Goal: Transaction & Acquisition: Purchase product/service

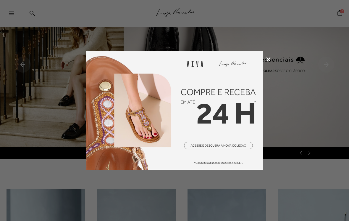
click at [269, 60] on icon at bounding box center [268, 59] width 4 height 4
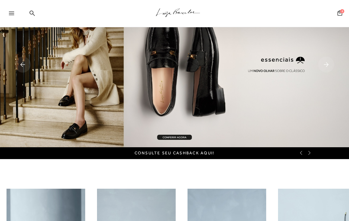
click at [13, 15] on div at bounding box center [14, 15] width 11 height 9
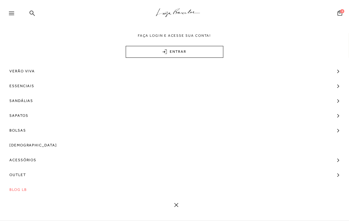
click at [339, 15] on icon at bounding box center [340, 13] width 5 height 6
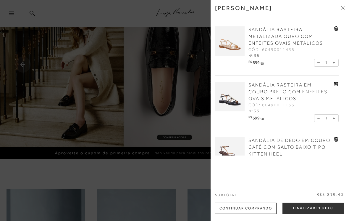
click at [337, 28] on icon at bounding box center [336, 28] width 5 height 4
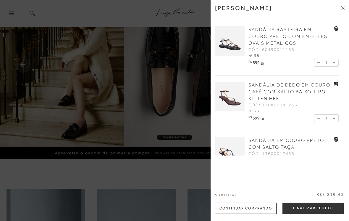
click at [337, 30] on icon at bounding box center [336, 28] width 4 height 4
click at [337, 31] on link at bounding box center [336, 29] width 5 height 7
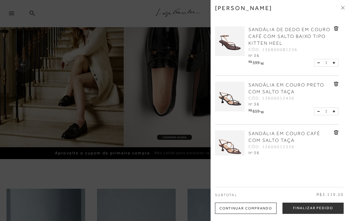
click at [335, 30] on icon at bounding box center [336, 28] width 4 height 4
click at [336, 87] on link at bounding box center [336, 85] width 5 height 7
click at [332, 30] on link "SANDÁLIA DE DEDO EM COURO CAFÉ COM SALTO BAIXO TIPO KITTEN HEEL" at bounding box center [290, 36] width 84 height 20
click at [331, 27] on link "SANDÁLIA DE DEDO EM COURO CAFÉ COM SALTO BAIXO TIPO KITTEN HEEL" at bounding box center [290, 36] width 84 height 20
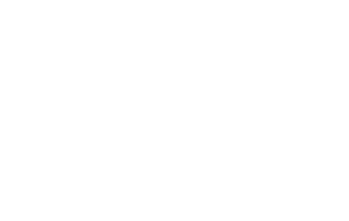
click at [332, 30] on div at bounding box center [174, 106] width 349 height 227
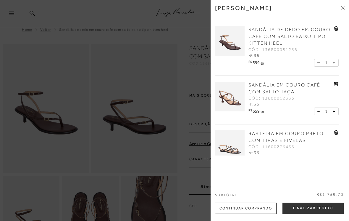
scroll to position [0, 0]
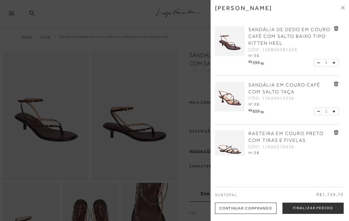
click at [335, 35] on div "SANDÁLIA DE DEDO EM COURO CAFÉ COM SALTO BAIXO TIPO KITTEN HEEL CÓD: 1368000812…" at bounding box center [293, 42] width 92 height 33
click at [332, 38] on link "SANDÁLIA DE DEDO EM COURO CAFÉ COM SALTO BAIXO TIPO KITTEN HEEL" at bounding box center [290, 36] width 84 height 20
click at [336, 36] on div "SANDÁLIA DE DEDO EM COURO CAFÉ COM SALTO BAIXO TIPO KITTEN HEEL CÓD: 1368000812…" at bounding box center [293, 42] width 92 height 33
click at [336, 138] on div "RASTEIRA EM COURO PRETO COM TIRAS E FIVELAS CÓD: 11600276436 Nº: 36" at bounding box center [293, 143] width 92 height 26
click at [335, 92] on div "SANDÁLIA EM COURO CAFÉ COM SALTO TAÇA CÓD: 13600012336 Nº: 36" at bounding box center [293, 95] width 92 height 26
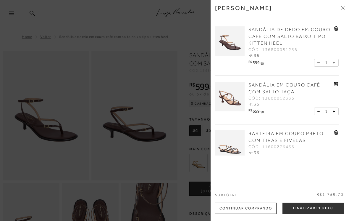
click at [318, 116] on div at bounding box center [293, 116] width 92 height 3
click at [317, 71] on div "SANDÁLIA DE DEDO EM COURO CAFÉ COM SALTO BAIXO TIPO KITTEN HEEL CÓD: 1368000812…" at bounding box center [277, 47] width 124 height 55
click at [335, 32] on link at bounding box center [336, 29] width 5 height 7
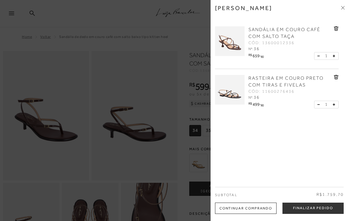
click at [338, 14] on div "[PERSON_NAME]" at bounding box center [280, 12] width 130 height 16
click at [336, 31] on link at bounding box center [336, 29] width 5 height 7
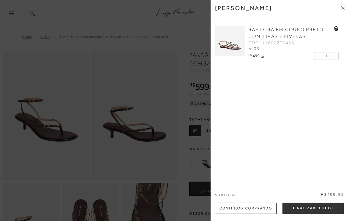
click at [331, 34] on link "RASTEIRA EM COURO PRETO COM TIRAS E FIVELAS" at bounding box center [290, 33] width 84 height 14
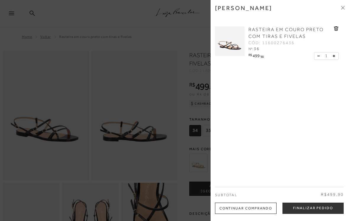
click at [338, 36] on div "RASTEIRA EM COURO PRETO COM TIRAS E FIVELAS CÓD: 11600276436 Nº: 36" at bounding box center [293, 39] width 92 height 26
click at [336, 35] on div "RASTEIRA EM COURO PRETO COM TIRAS E FIVELAS CÓD: 11600276436 Nº: 36" at bounding box center [293, 39] width 92 height 26
click at [335, 35] on div "RASTEIRA EM COURO PRETO COM TIRAS E FIVELAS CÓD: 11600276436 Nº: 36" at bounding box center [293, 39] width 92 height 26
click at [336, 40] on div "RASTEIRA EM COURO PRETO COM TIRAS E FIVELAS CÓD: 11600276436 Nº: 36" at bounding box center [293, 39] width 92 height 26
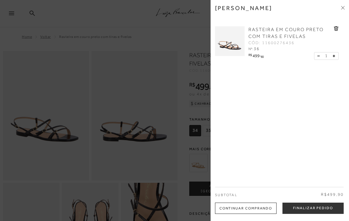
click at [338, 36] on div "RASTEIRA EM COURO PRETO COM TIRAS E FIVELAS CÓD: 11600276436 Nº: 36" at bounding box center [293, 39] width 92 height 26
click at [332, 27] on link "RASTEIRA EM COURO PRETO COM TIRAS E FIVELAS" at bounding box center [290, 33] width 84 height 14
click at [342, 17] on div "[PERSON_NAME]" at bounding box center [280, 12] width 130 height 16
click at [341, 15] on div "[PERSON_NAME]" at bounding box center [280, 12] width 130 height 16
click at [42, 38] on div at bounding box center [174, 110] width 349 height 221
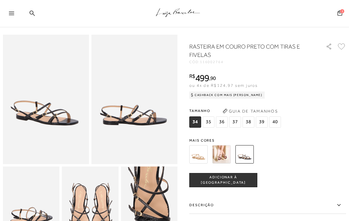
scroll to position [26, 0]
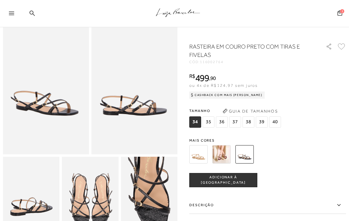
click at [341, 14] on icon at bounding box center [340, 13] width 5 height 6
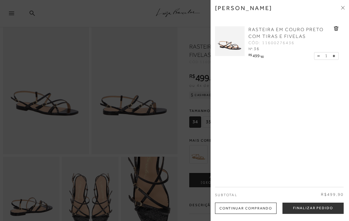
click at [335, 29] on icon at bounding box center [335, 29] width 1 height 2
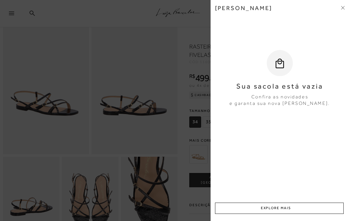
click at [342, 6] on icon at bounding box center [343, 8] width 4 height 4
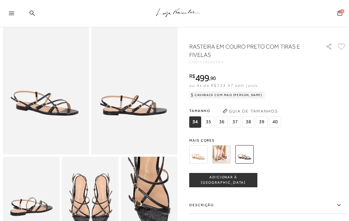
click at [13, 13] on icon at bounding box center [11, 14] width 5 height 4
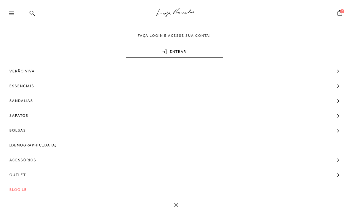
scroll to position [130, 0]
click at [26, 144] on span "[DEMOGRAPHIC_DATA]" at bounding box center [33, 145] width 48 height 15
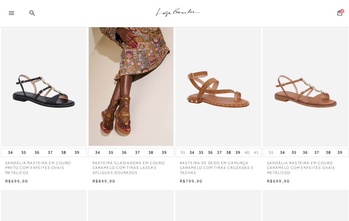
scroll to position [24, 0]
click at [40, 152] on button "36" at bounding box center [37, 152] width 8 height 8
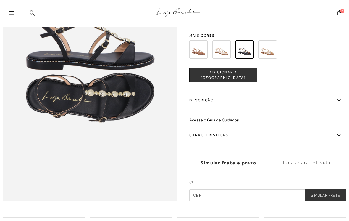
click at [245, 79] on button "ADICIONAR À [GEOGRAPHIC_DATA]" at bounding box center [223, 75] width 68 height 14
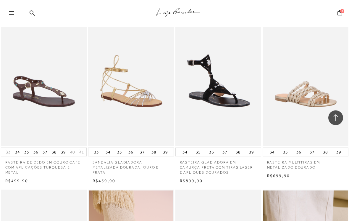
scroll to position [368, 0]
click at [133, 148] on button "36" at bounding box center [131, 152] width 8 height 8
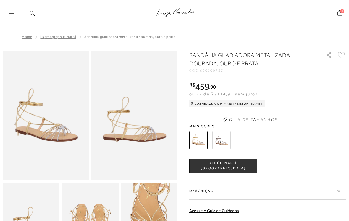
scroll to position [63, 0]
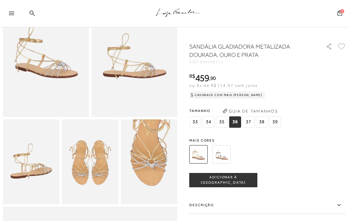
click at [240, 182] on span "ADICIONAR À [GEOGRAPHIC_DATA]" at bounding box center [223, 180] width 67 height 10
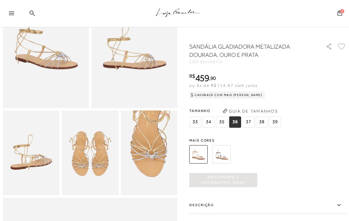
scroll to position [72, 0]
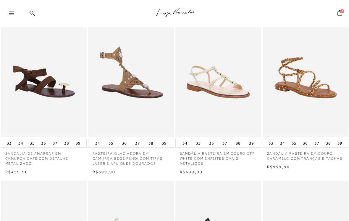
scroll to position [204, 0]
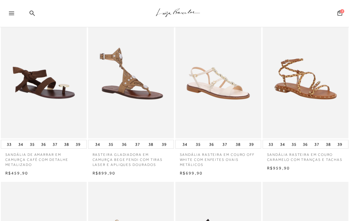
click at [309, 144] on button "36" at bounding box center [305, 144] width 8 height 8
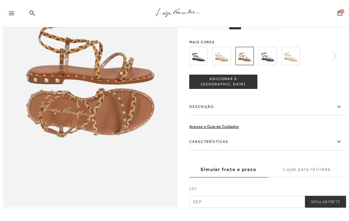
click at [241, 82] on span "ADICIONAR À [GEOGRAPHIC_DATA]" at bounding box center [223, 81] width 67 height 10
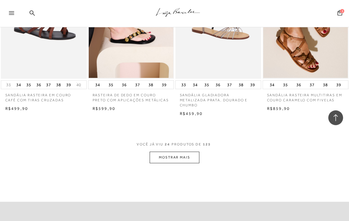
scroll to position [937, 0]
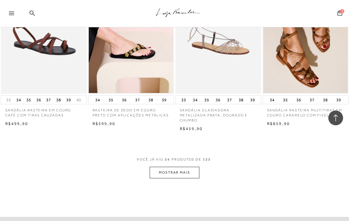
click at [188, 167] on button "MOSTRAR MAIS" at bounding box center [175, 173] width 50 height 12
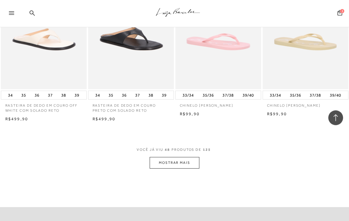
scroll to position [1975, 0]
click at [188, 157] on button "MOSTRAR MAIS" at bounding box center [175, 163] width 50 height 12
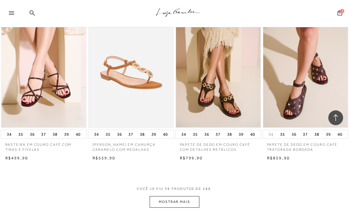
scroll to position [2964, 0]
click at [175, 196] on button "MOSTRAR MAIS" at bounding box center [175, 202] width 50 height 12
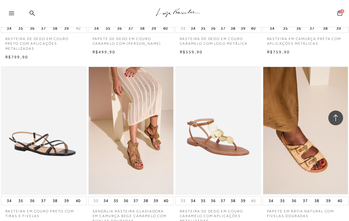
scroll to position [3237, 0]
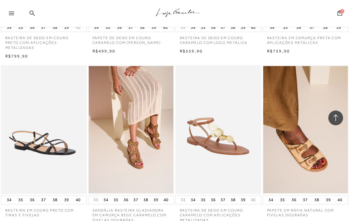
click at [33, 146] on img at bounding box center [43, 129] width 85 height 129
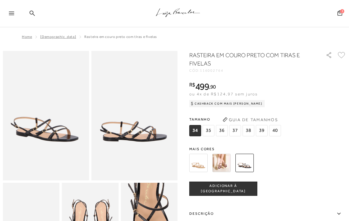
click at [209, 134] on span "35" at bounding box center [209, 130] width 12 height 11
click at [224, 132] on span "36" at bounding box center [222, 130] width 12 height 11
click at [239, 189] on span "ADICIONAR À [GEOGRAPHIC_DATA]" at bounding box center [223, 188] width 67 height 10
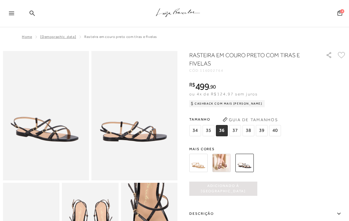
scroll to position [9, 0]
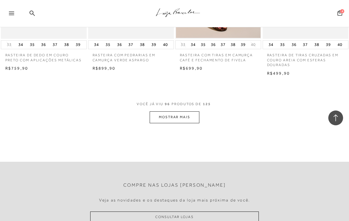
click at [191, 111] on button "MOSTRAR MAIS" at bounding box center [175, 117] width 50 height 12
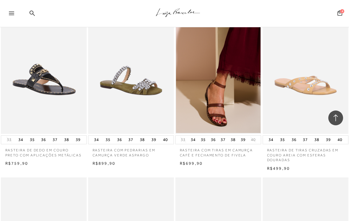
scroll to position [4103, 0]
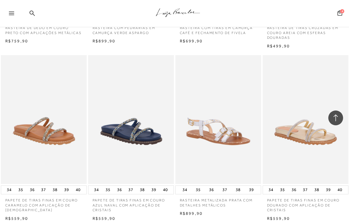
click at [14, 13] on div at bounding box center [14, 15] width 11 height 9
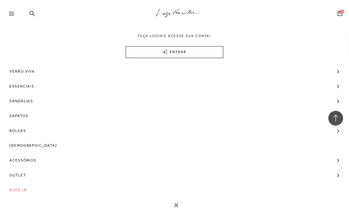
click at [337, 115] on div at bounding box center [335, 117] width 15 height 15
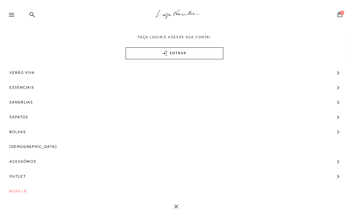
scroll to position [0, 0]
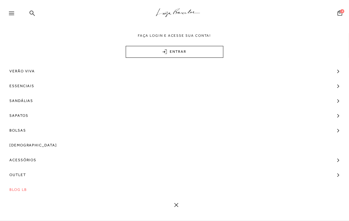
click at [16, 116] on span "Sapatos" at bounding box center [18, 115] width 19 height 15
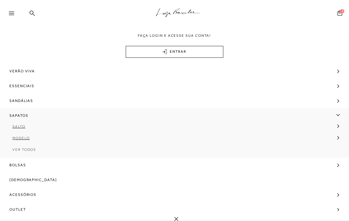
click at [20, 149] on span "Ver Todos" at bounding box center [24, 149] width 24 height 4
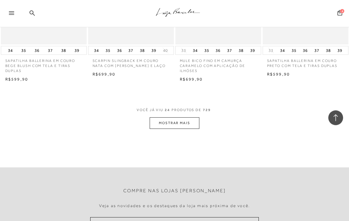
scroll to position [986, 0]
click at [189, 117] on button "MOSTRAR MAIS" at bounding box center [175, 123] width 50 height 12
